Goal: Complete application form

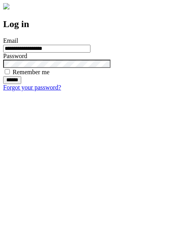
type input "**********"
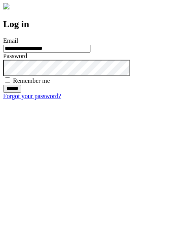
click at [21, 93] on input "******" at bounding box center [12, 89] width 18 height 8
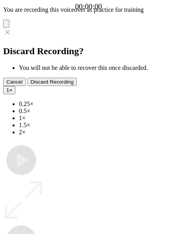
type input "**********"
